Goal: Task Accomplishment & Management: Use online tool/utility

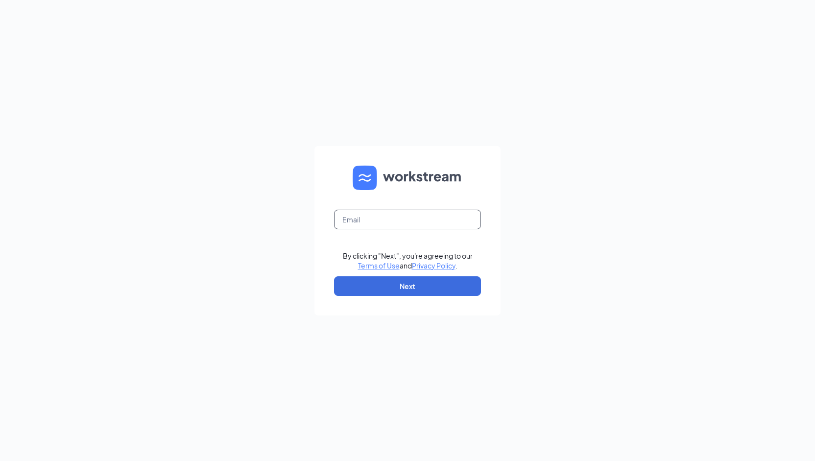
click at [399, 226] on input "text" at bounding box center [407, 220] width 147 height 20
type input "kschmieder@roaring-fork.com"
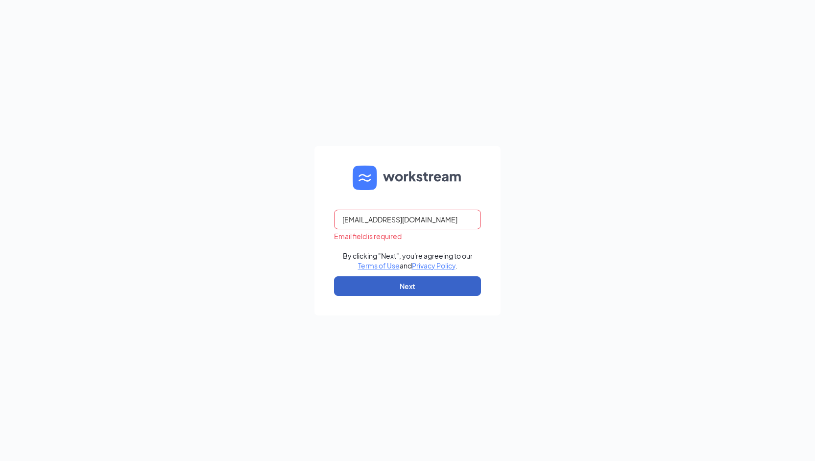
click at [375, 287] on button "Next" at bounding box center [407, 286] width 147 height 20
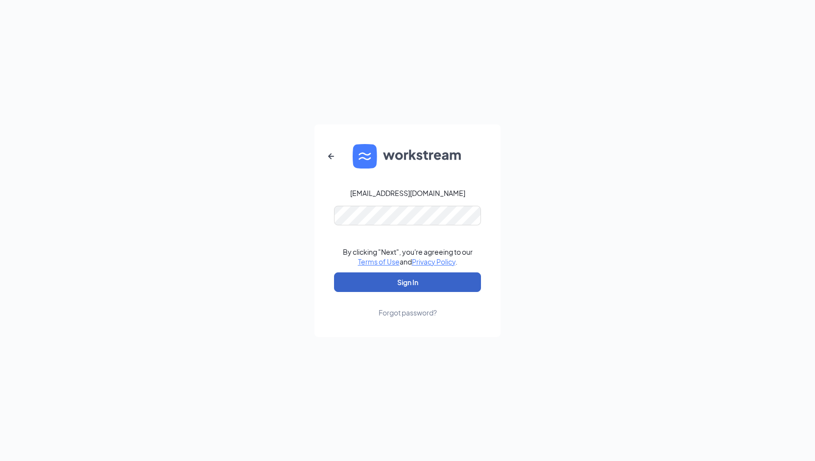
click at [412, 283] on button "Sign In" at bounding box center [407, 282] width 147 height 20
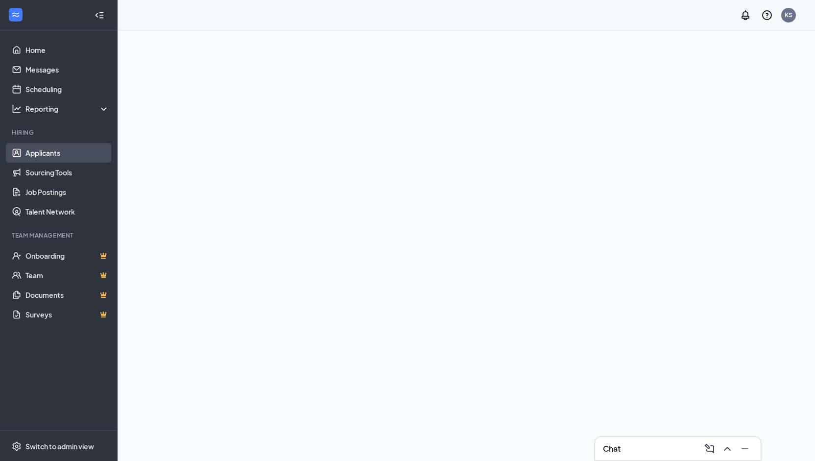
click at [63, 147] on link "Applicants" at bounding box center [67, 153] width 84 height 20
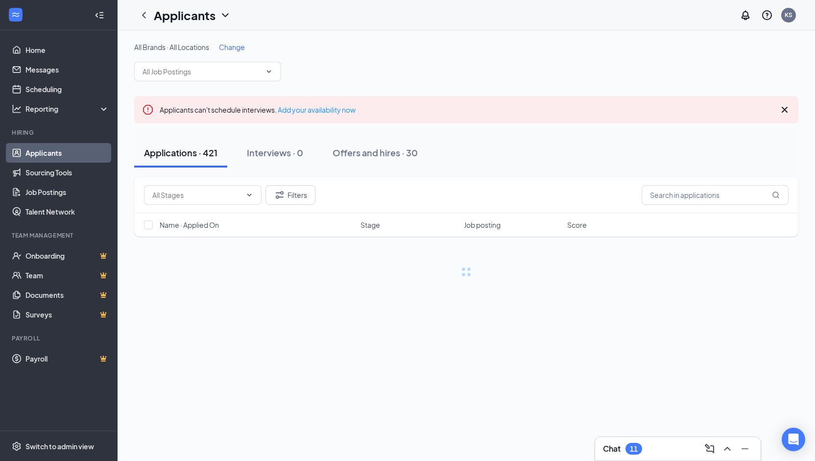
drag, startPoint x: 684, startPoint y: 242, endPoint x: 481, endPoint y: 185, distance: 210.6
click at [481, 185] on div "Filters" at bounding box center [466, 195] width 664 height 36
click at [700, 197] on input "text" at bounding box center [715, 195] width 147 height 20
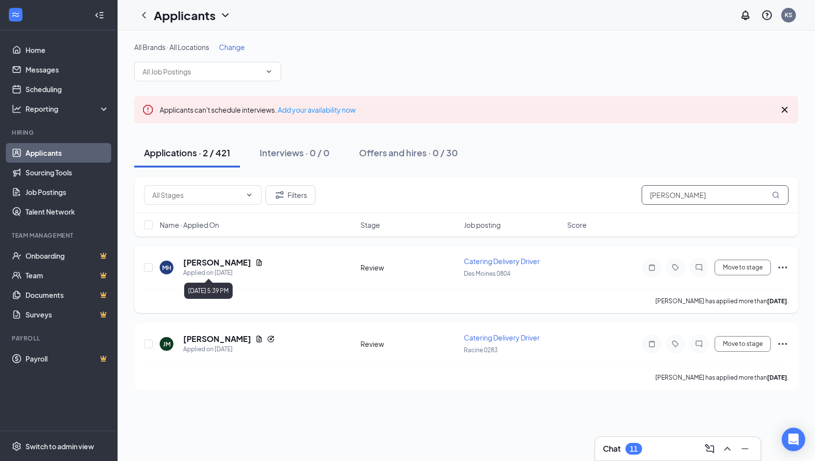
type input "[PERSON_NAME]"
click at [222, 266] on h5 "[PERSON_NAME]" at bounding box center [217, 262] width 68 height 11
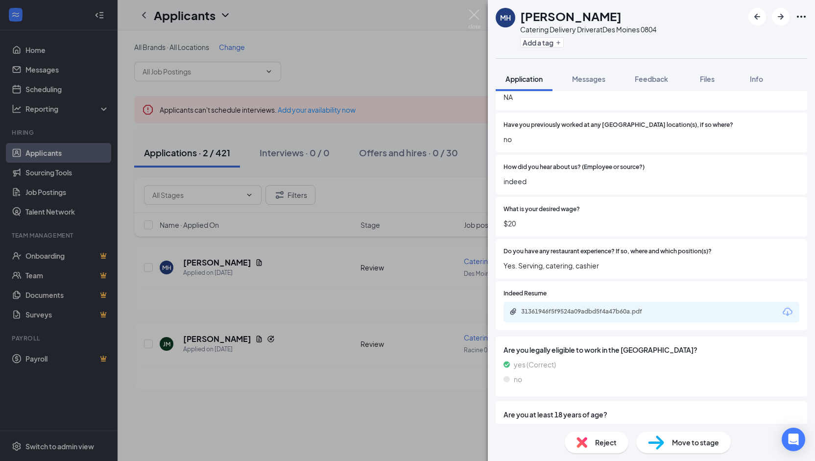
scroll to position [530, 0]
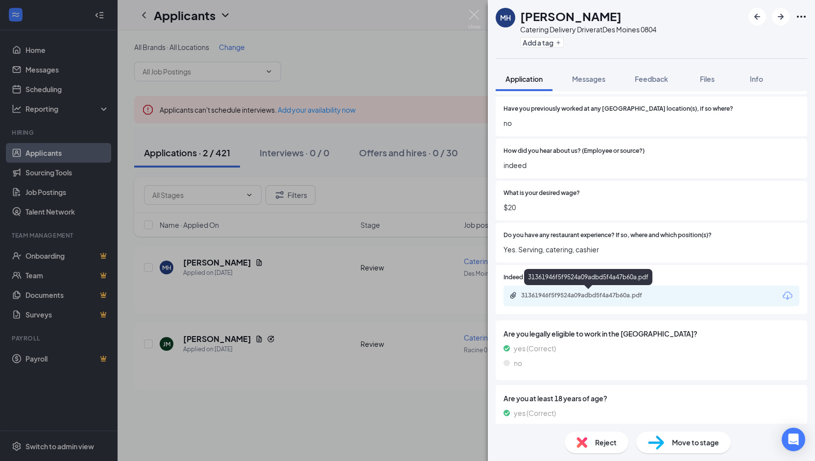
click at [592, 299] on div "31361946f5f9524a09adbd5f4a47b60a.pdf" at bounding box center [588, 295] width 159 height 9
